Goal: Task Accomplishment & Management: Use online tool/utility

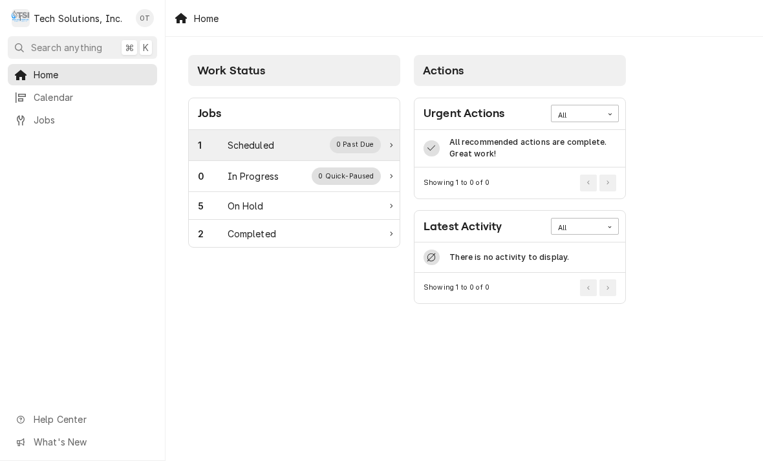
click at [370, 135] on div "1 Scheduled 0 Past Due" at bounding box center [294, 145] width 211 height 31
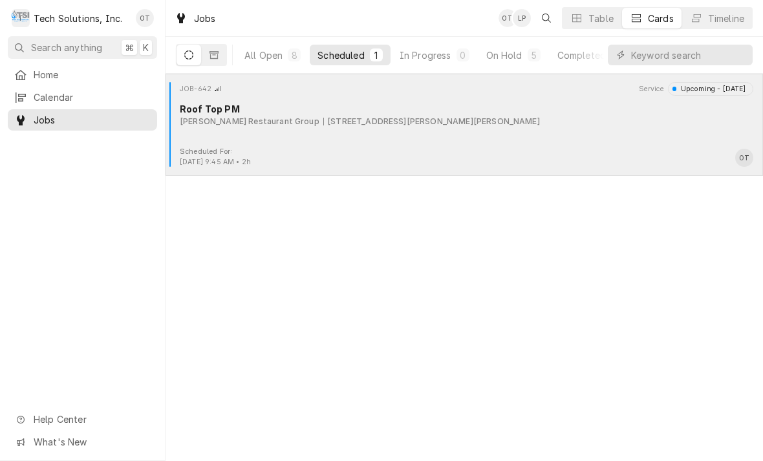
click at [292, 105] on div "Roof Top PM" at bounding box center [466, 109] width 573 height 14
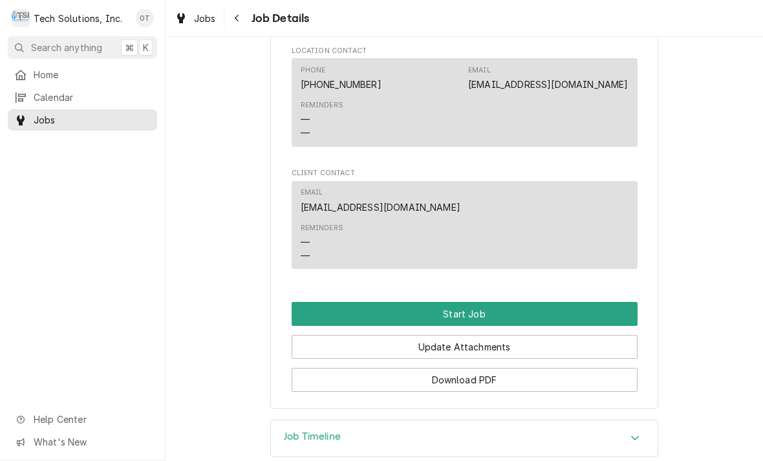
scroll to position [1264, 0]
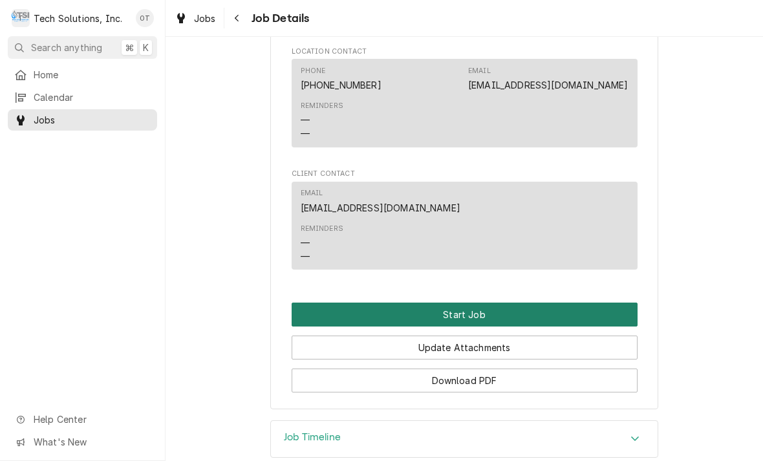
click at [473, 303] on button "Start Job" at bounding box center [465, 315] width 346 height 24
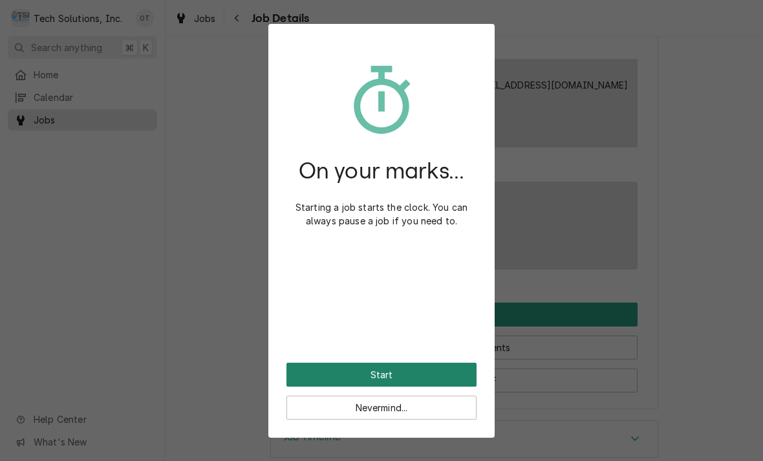
click at [385, 363] on button "Start" at bounding box center [381, 375] width 190 height 24
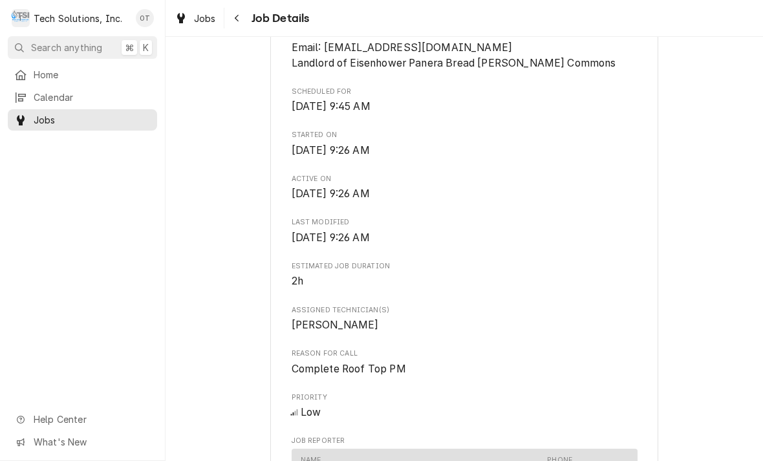
scroll to position [696, 0]
